Goal: Task Accomplishment & Management: Use online tool/utility

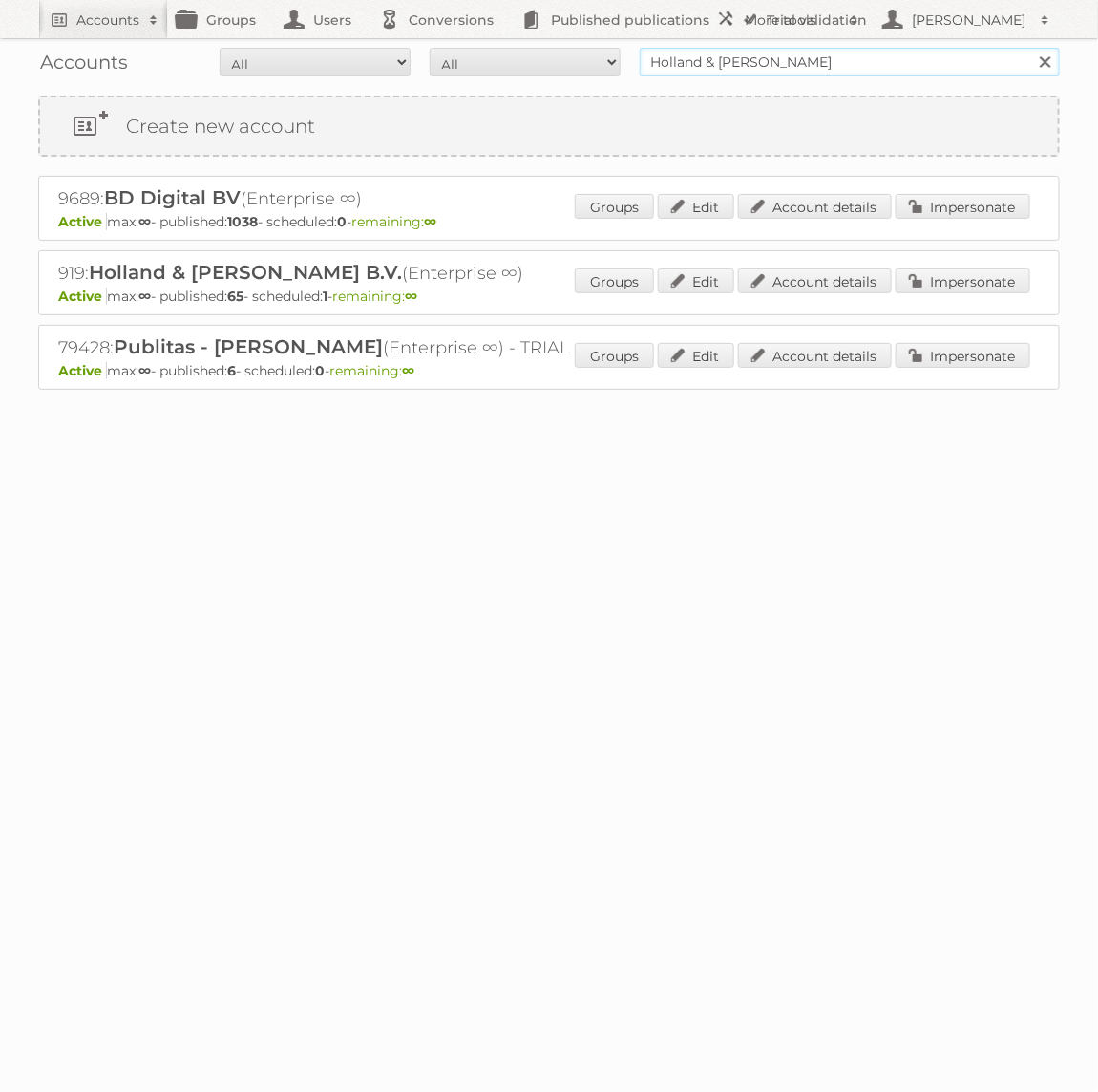
click at [900, 65] on input "Holland & [PERSON_NAME]" at bounding box center [850, 61] width 421 height 28
type input "GAMMA"
click at [1031, 48] on input "Search" at bounding box center [1044, 61] width 28 height 28
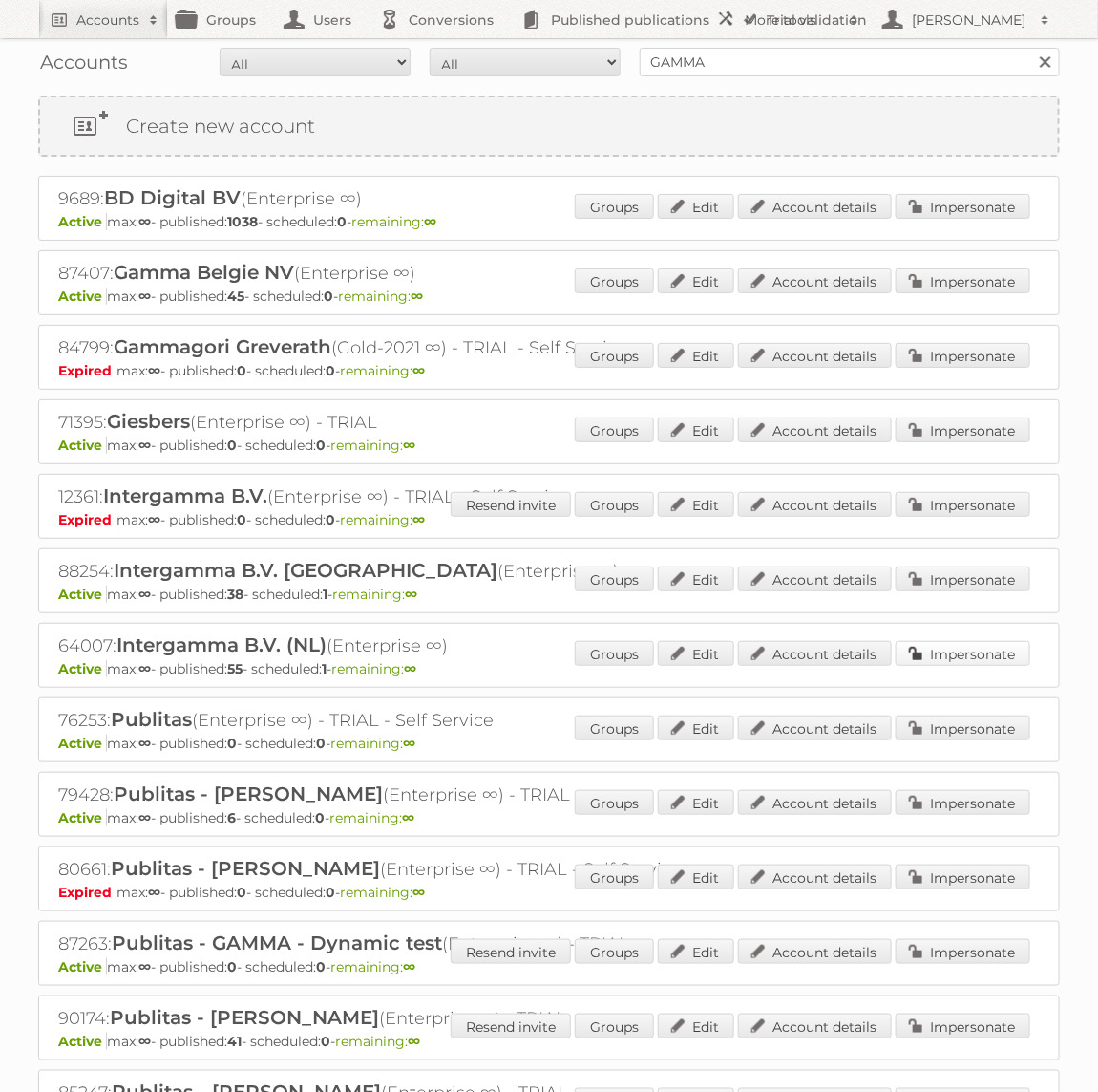
click at [991, 654] on link "Impersonate" at bounding box center [963, 653] width 135 height 24
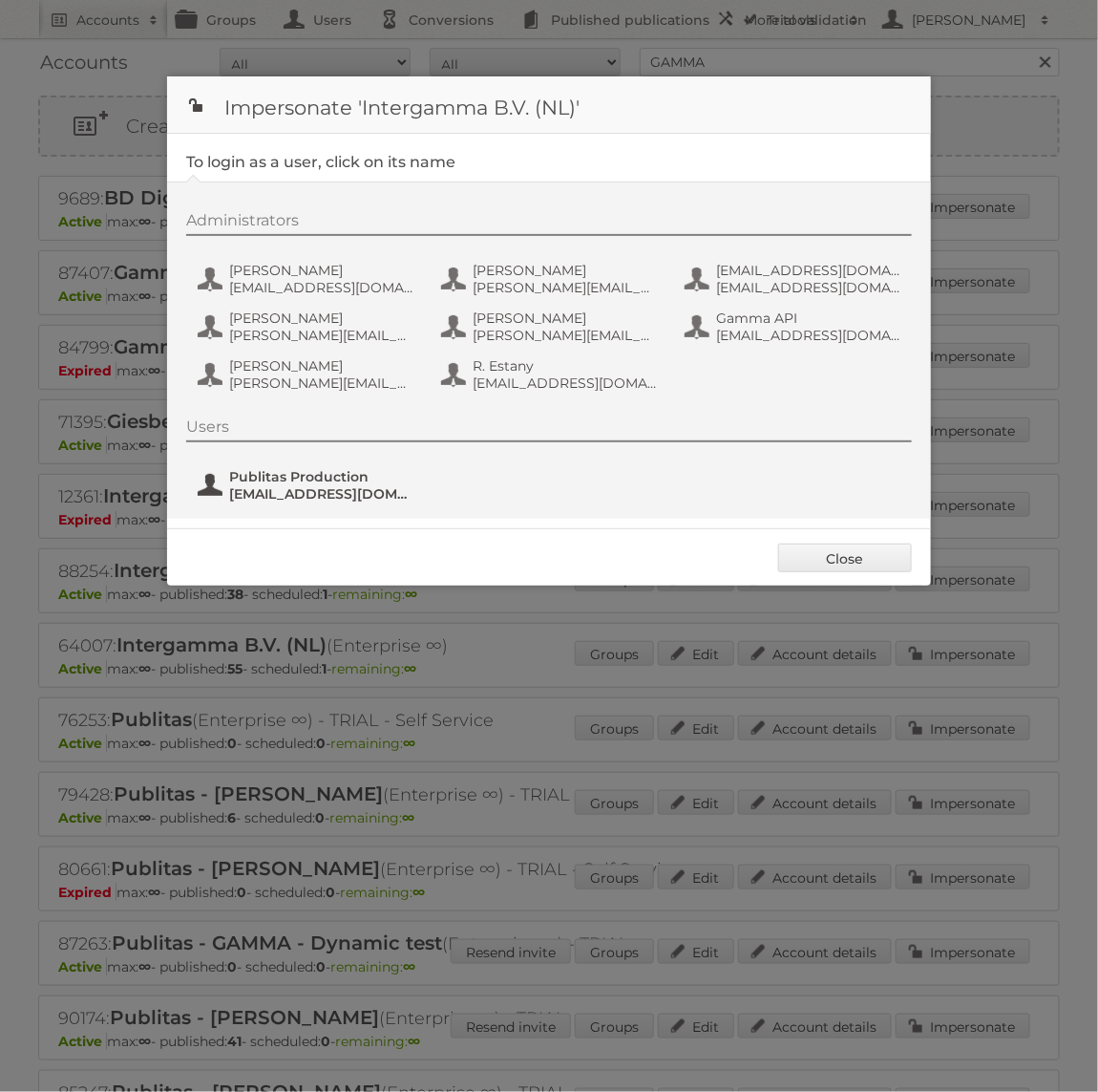
click at [291, 485] on span "fs+gamma@publitas.com" at bounding box center [322, 494] width 185 height 18
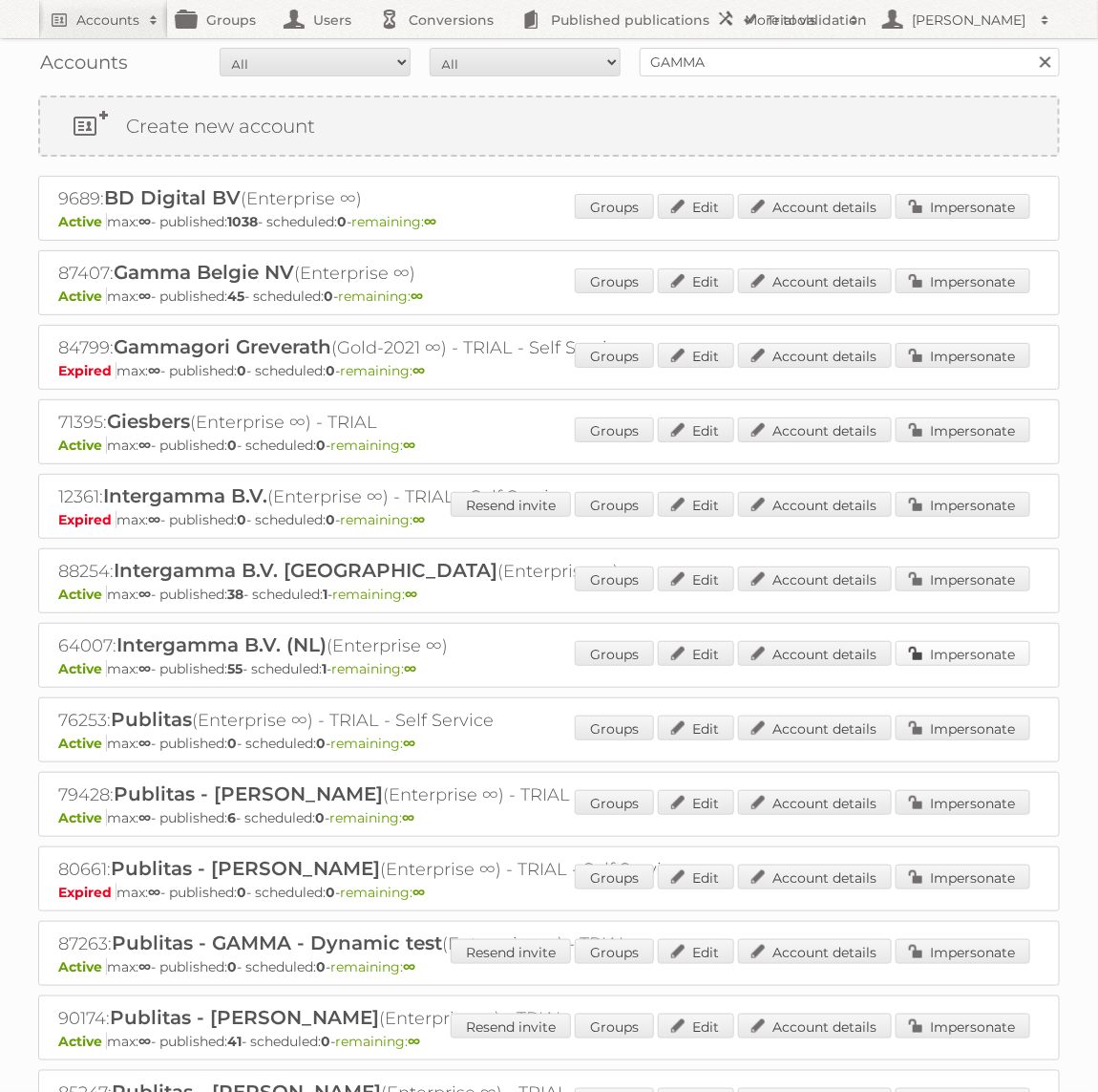
click at [964, 657] on link "Impersonate" at bounding box center [963, 653] width 135 height 24
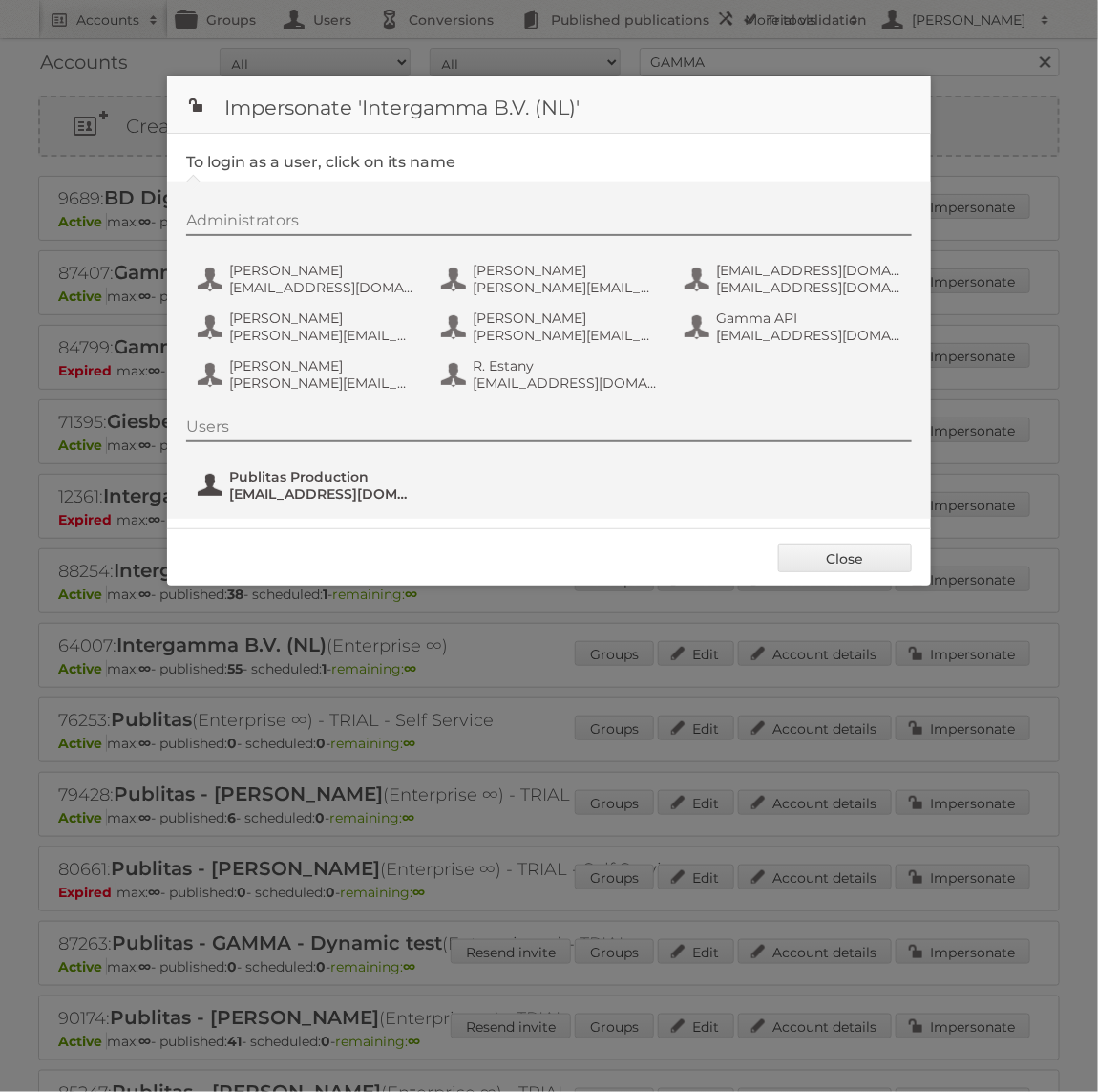
click at [346, 488] on span "fs+gamma@publitas.com" at bounding box center [322, 494] width 185 height 18
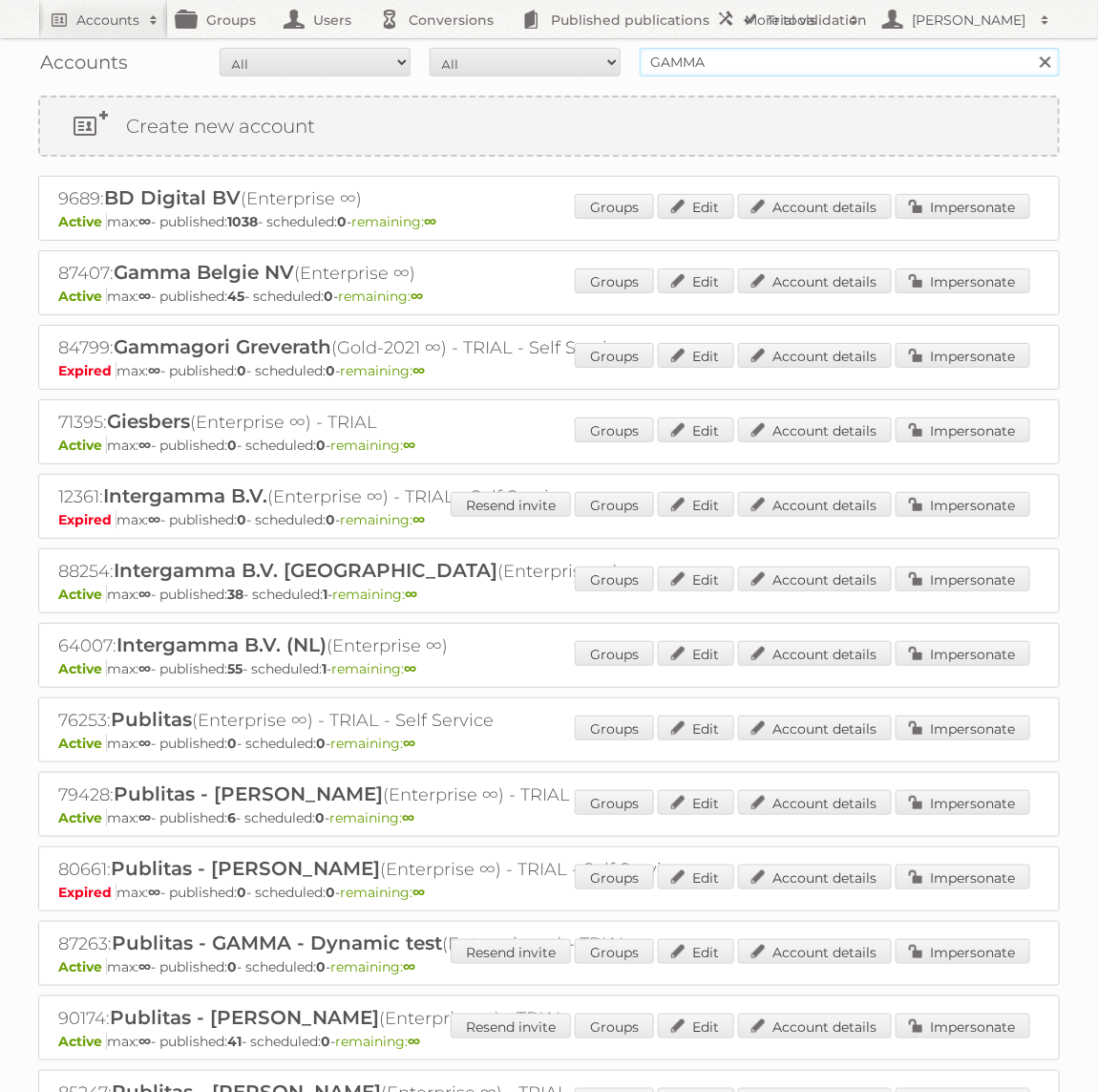
click at [751, 56] on input "GAMMA" at bounding box center [850, 61] width 421 height 28
type input "Praxis"
click at [1031, 48] on input "Search" at bounding box center [1044, 61] width 28 height 28
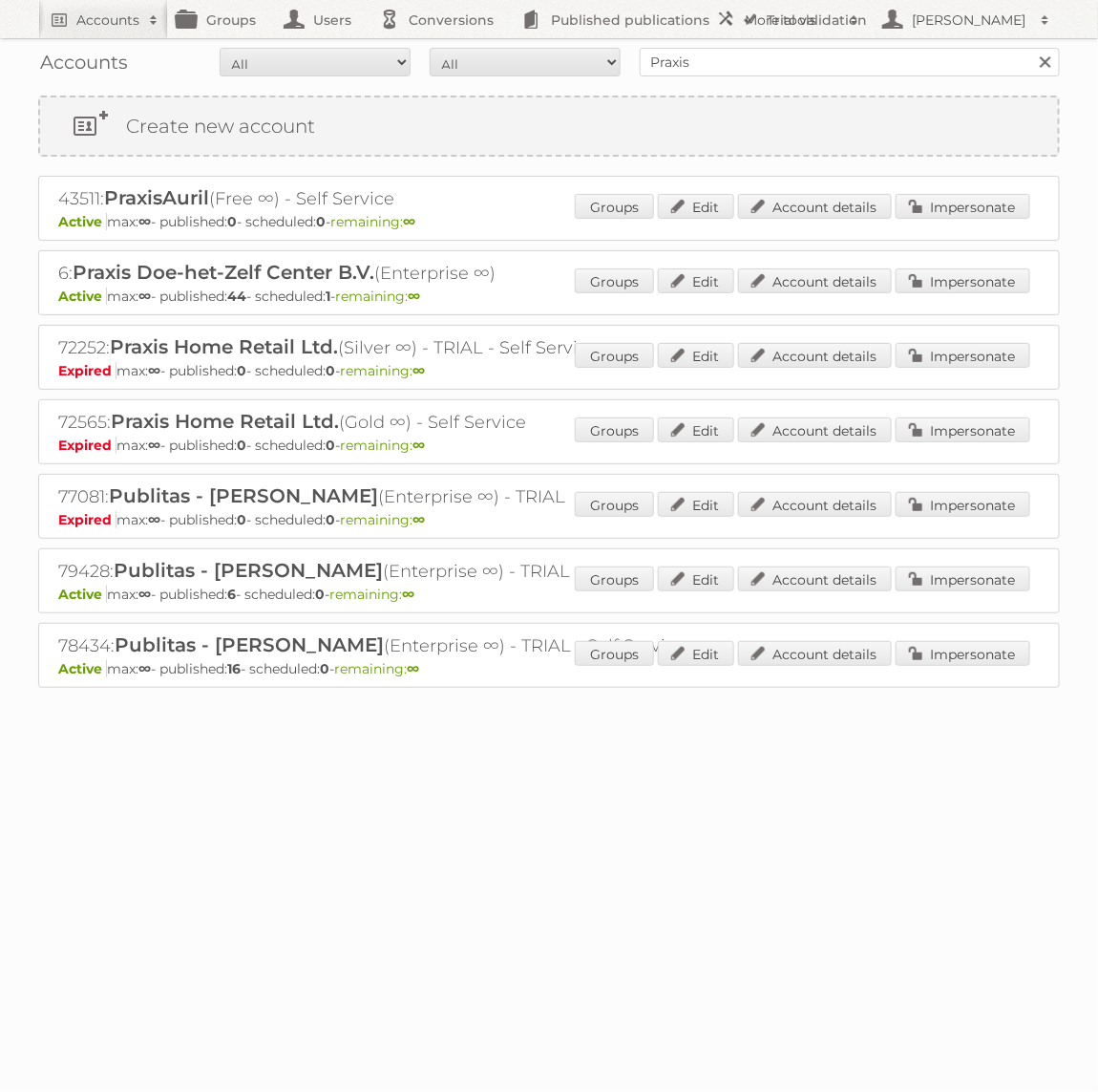
click at [1004, 262] on div "6: Praxis Doe-het-Zelf Center B.V. (Enterprise ∞) Active max: ∞ - published: 44…" at bounding box center [549, 282] width 1022 height 65
click at [996, 285] on link "Impersonate" at bounding box center [963, 280] width 135 height 24
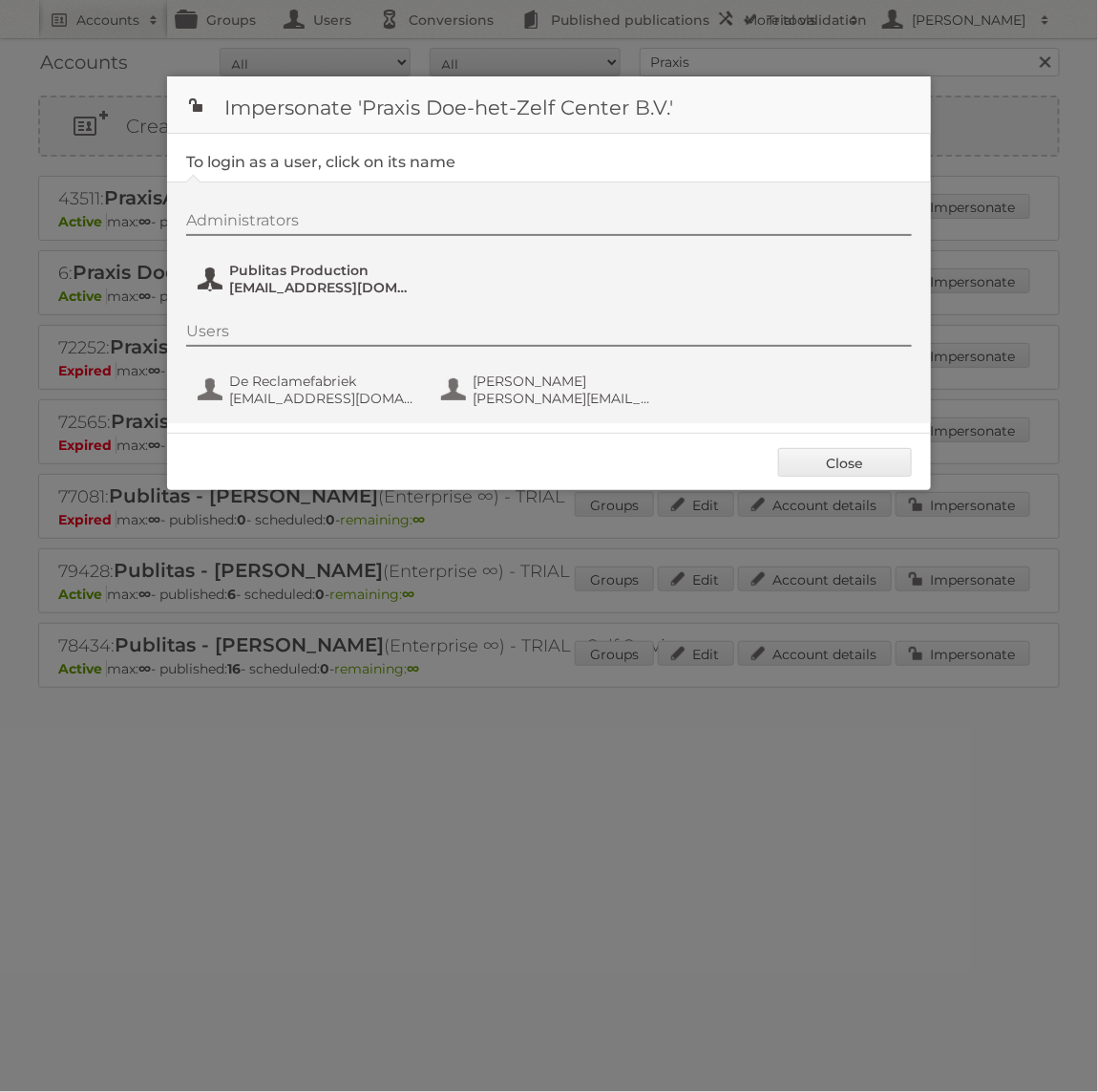
click at [345, 280] on span "fs+praxis@publitas.com" at bounding box center [322, 288] width 185 height 18
